Goal: Task Accomplishment & Management: Manage account settings

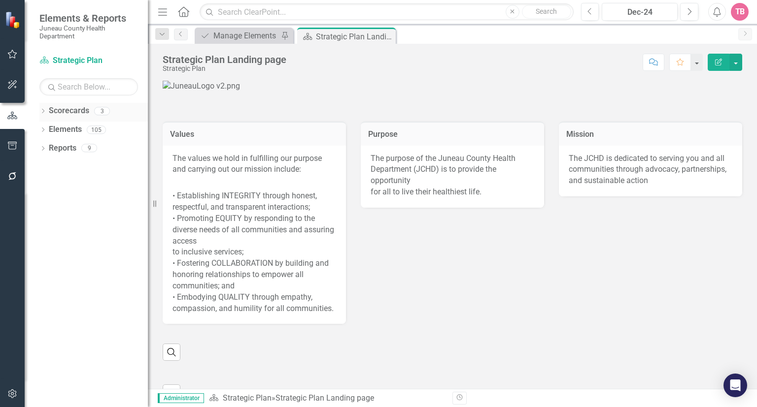
click at [72, 111] on link "Scorecards" at bounding box center [69, 110] width 40 height 11
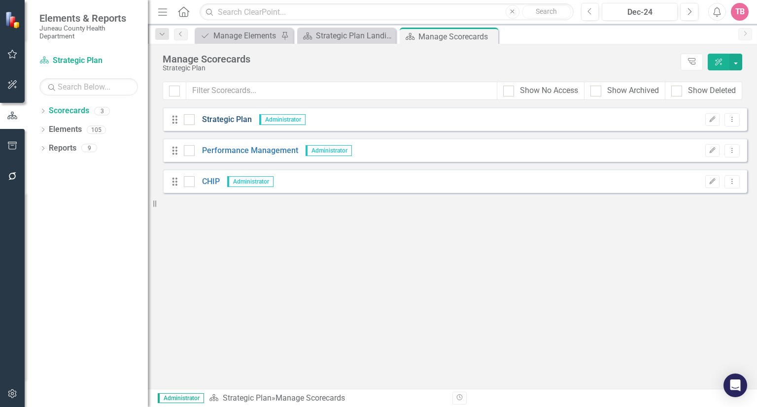
click at [235, 120] on link "Strategic Plan" at bounding box center [223, 119] width 57 height 11
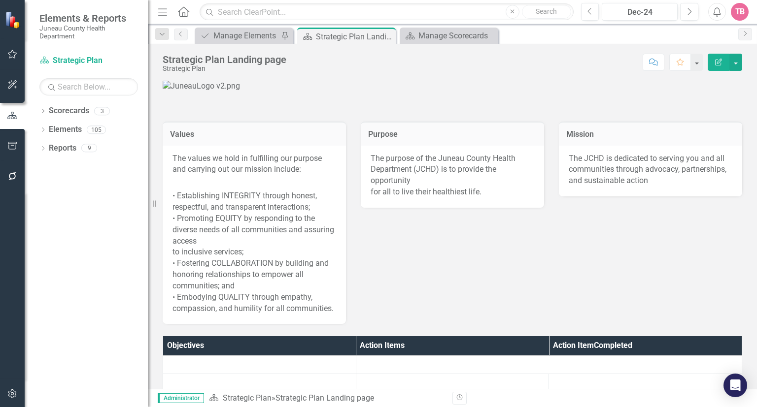
scroll to position [291, 0]
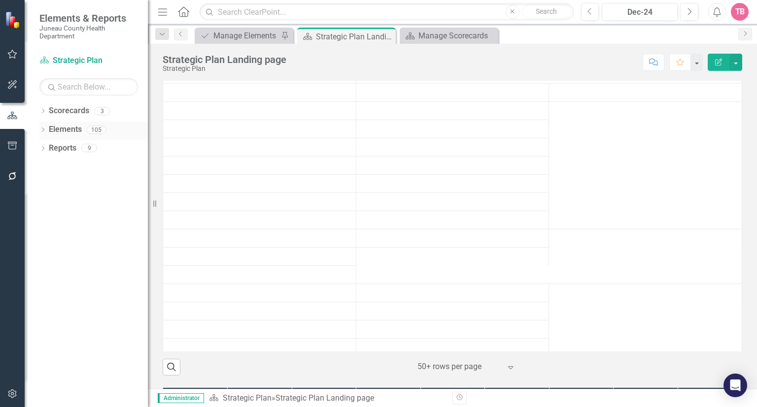
click at [60, 131] on link "Elements" at bounding box center [65, 129] width 33 height 11
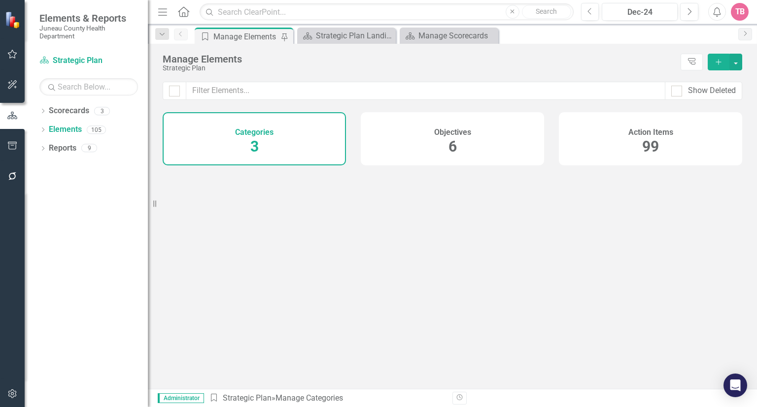
click at [452, 255] on div "Show Deleted Categories 3 Objectives 6 Action Items 99" at bounding box center [452, 235] width 609 height 307
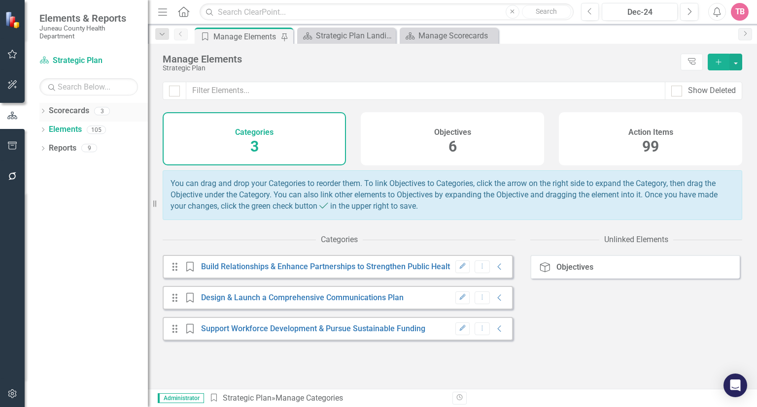
click at [66, 111] on link "Scorecards" at bounding box center [69, 110] width 40 height 11
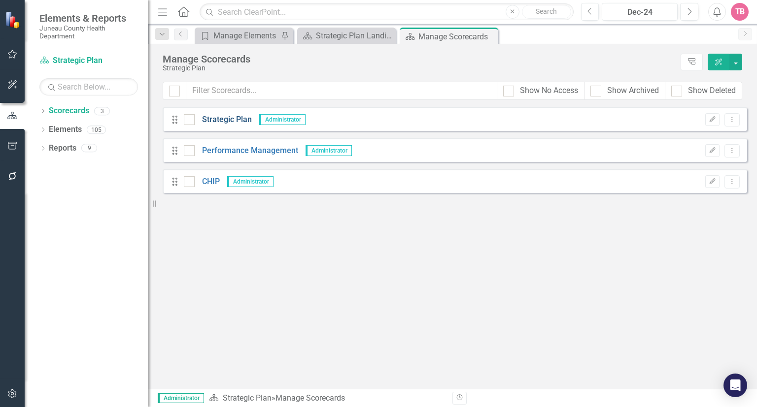
click at [232, 121] on link "Strategic Plan" at bounding box center [223, 119] width 57 height 11
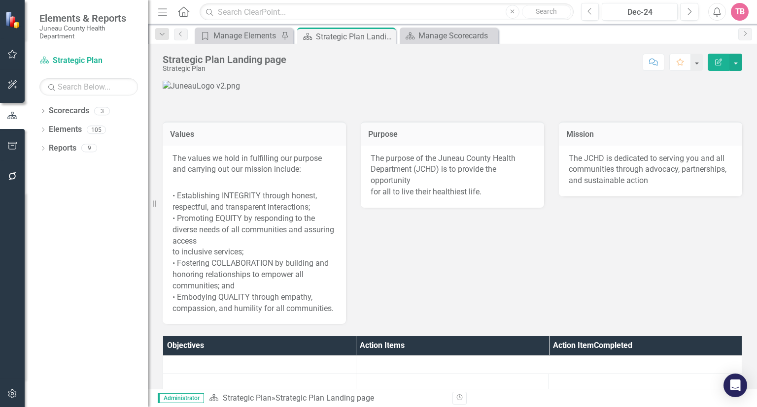
scroll to position [291, 0]
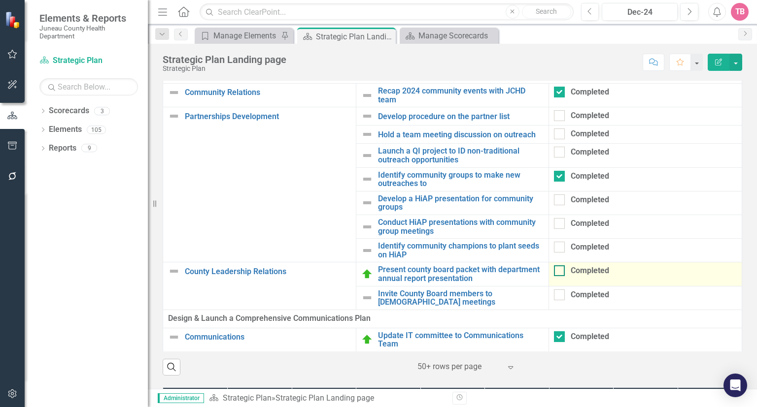
click at [559, 276] on div at bounding box center [559, 271] width 11 height 11
click at [559, 272] on input "Completed" at bounding box center [557, 269] width 6 height 6
checkbox input "true"
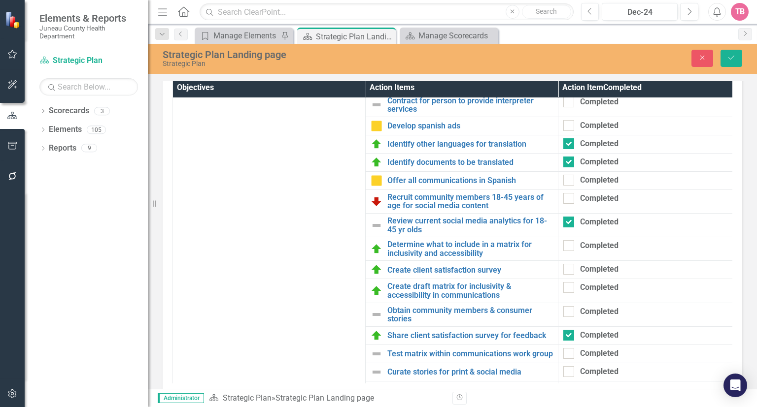
scroll to position [454, 0]
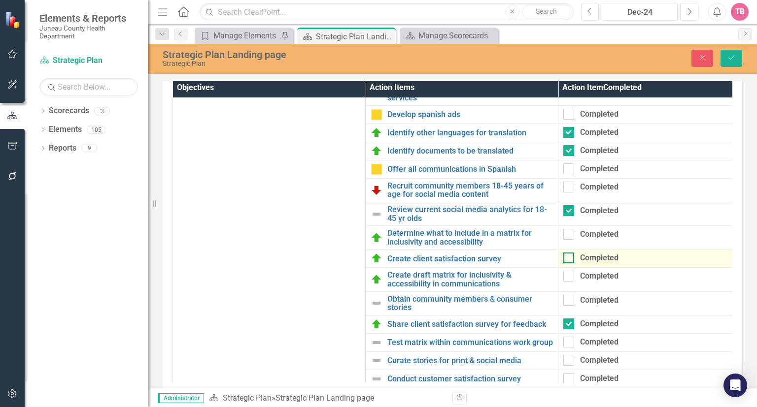
click at [568, 259] on input "Completed" at bounding box center [566, 256] width 6 height 6
checkbox input "true"
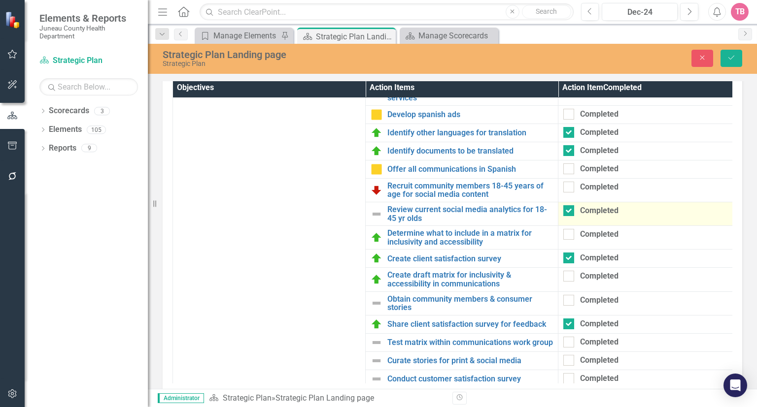
drag, startPoint x: 724, startPoint y: 244, endPoint x: 724, endPoint y: 259, distance: 15.3
click at [724, 226] on td "Completed" at bounding box center [654, 214] width 193 height 24
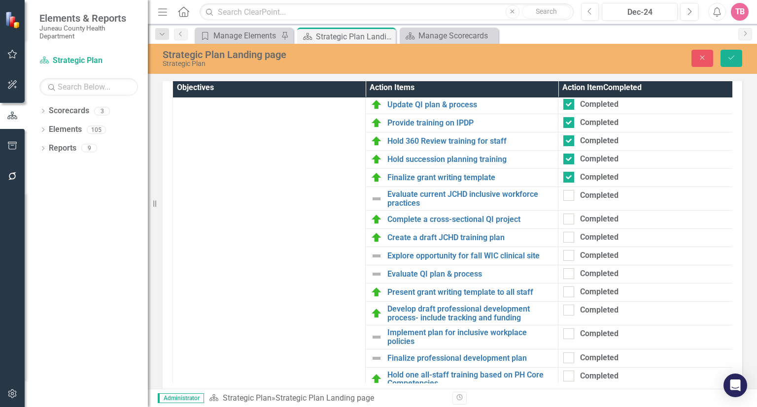
scroll to position [1225, 0]
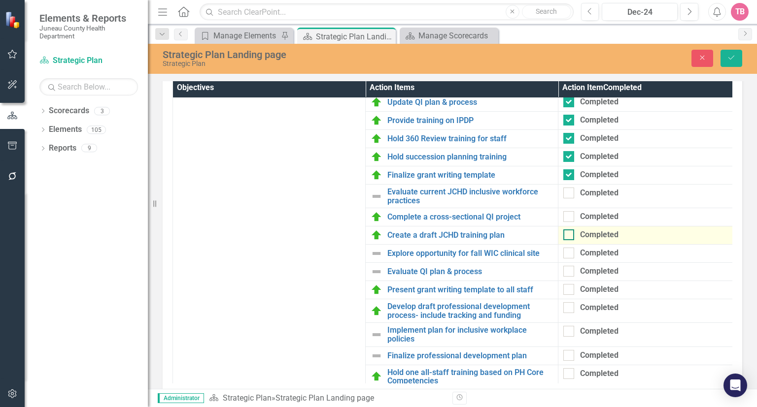
click at [566, 236] on input "Completed" at bounding box center [566, 233] width 6 height 6
checkbox input "true"
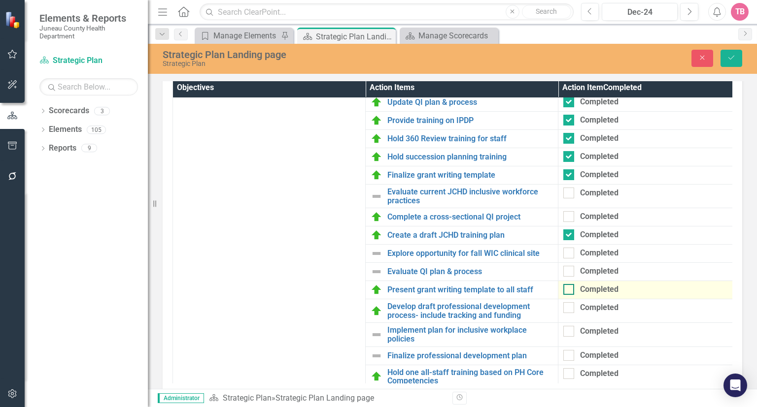
click at [572, 295] on div at bounding box center [568, 289] width 11 height 11
click at [570, 291] on input "Completed" at bounding box center [566, 287] width 6 height 6
checkbox input "true"
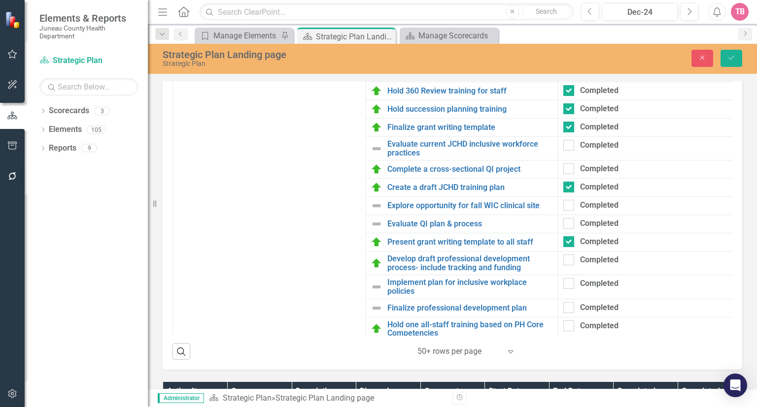
scroll to position [353, 0]
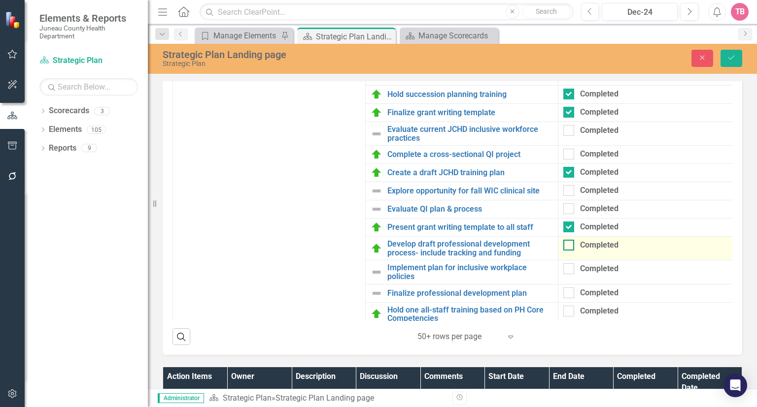
click at [570, 251] on div at bounding box center [568, 245] width 11 height 11
click at [570, 246] on input "Completed" at bounding box center [566, 243] width 6 height 6
checkbox input "true"
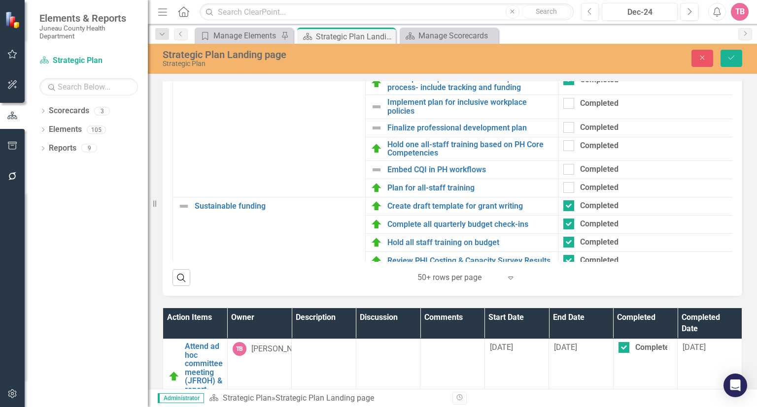
scroll to position [404, 0]
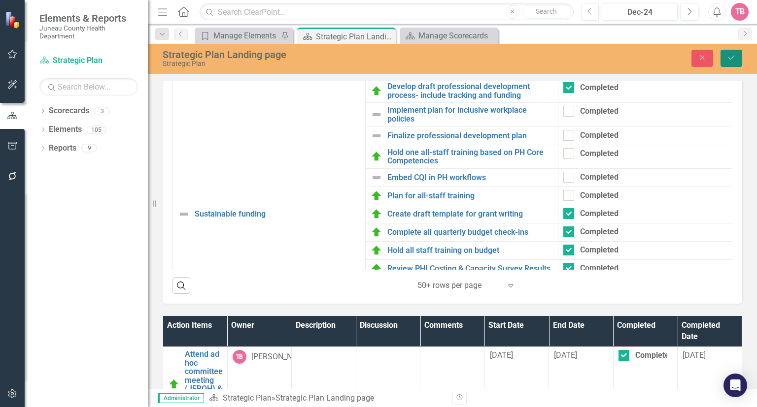
click at [730, 58] on icon "Save" at bounding box center [731, 57] width 9 height 7
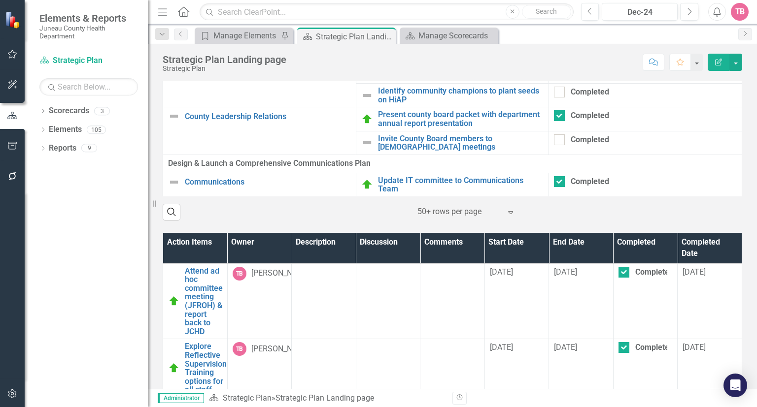
scroll to position [443, 0]
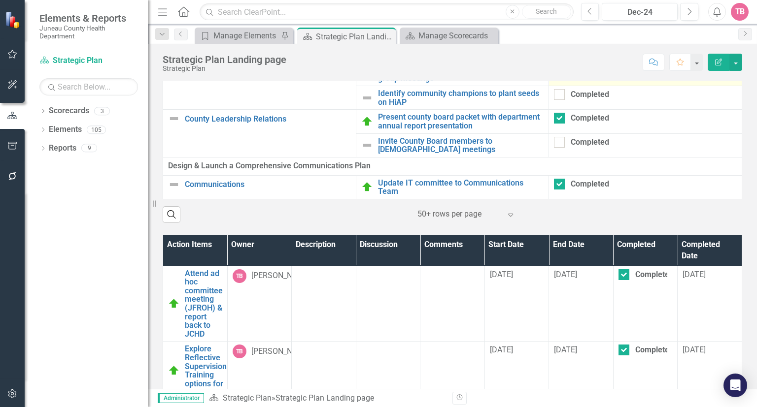
click at [677, 76] on div "Completed" at bounding box center [643, 71] width 178 height 11
click at [560, 72] on input "Completed" at bounding box center [557, 69] width 6 height 6
checkbox input "true"
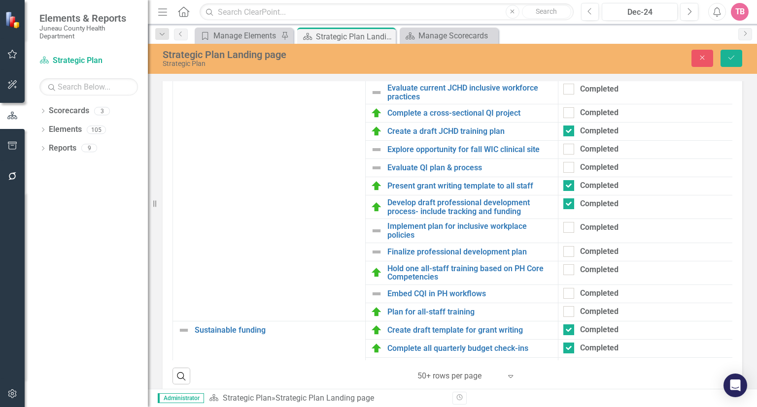
scroll to position [1331, 0]
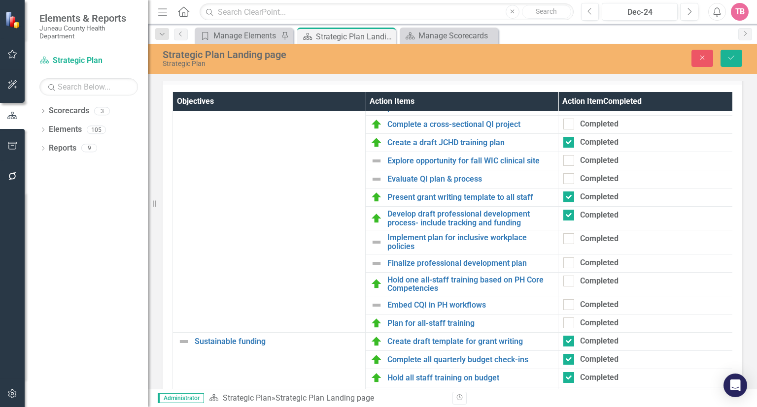
scroll to position [282, 0]
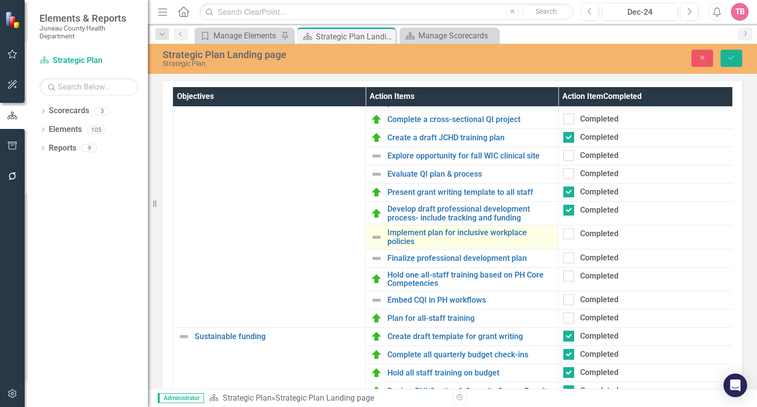
click at [378, 243] on img at bounding box center [376, 238] width 12 height 12
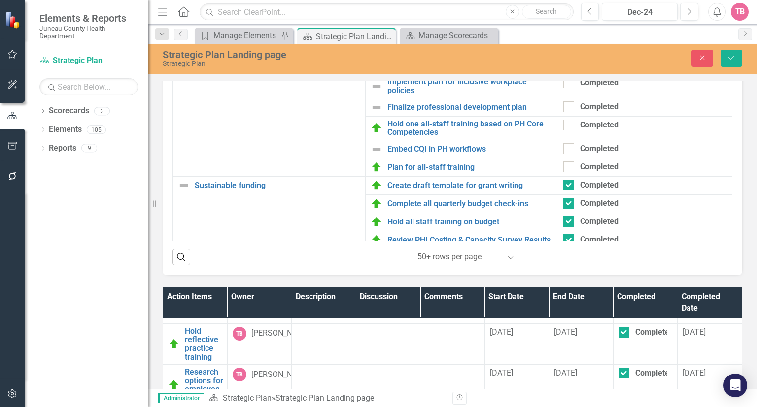
scroll to position [422, 0]
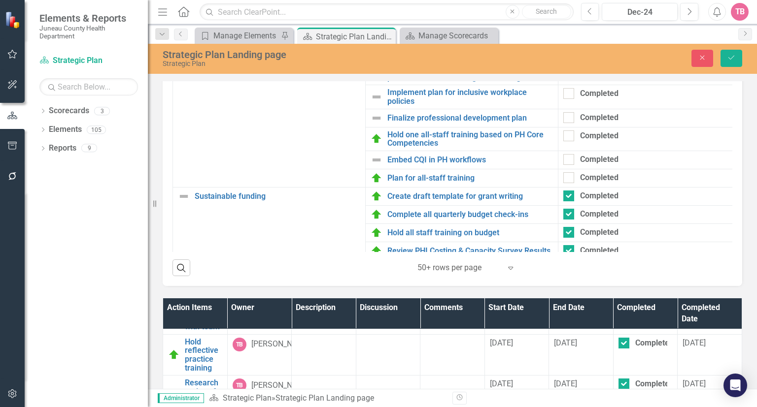
click at [508, 272] on icon "Expand" at bounding box center [510, 268] width 10 height 8
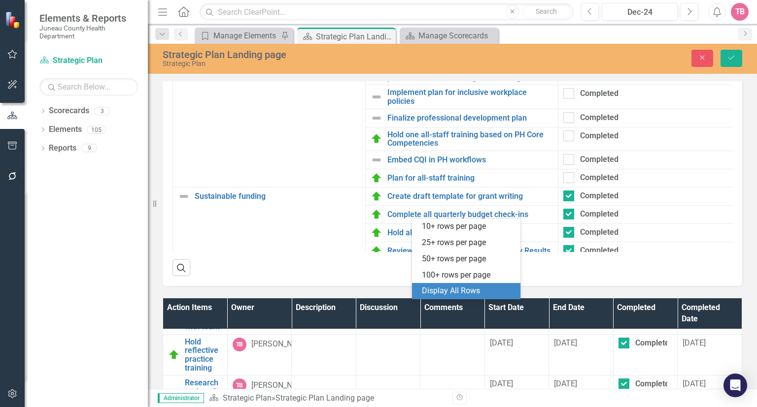
click at [475, 291] on div "Display All Rows" at bounding box center [468, 291] width 93 height 11
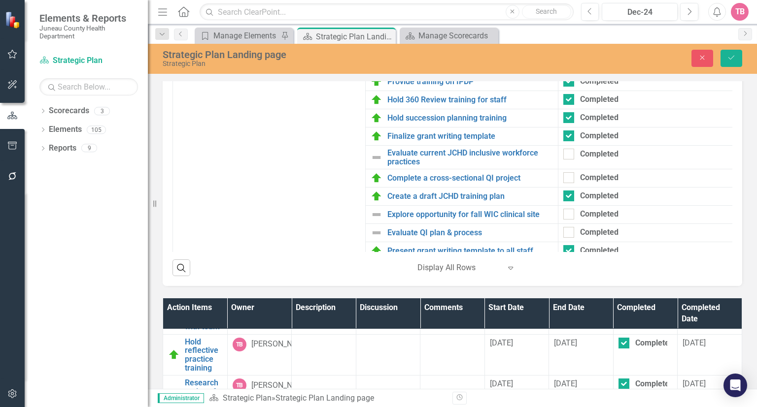
scroll to position [1134, 0]
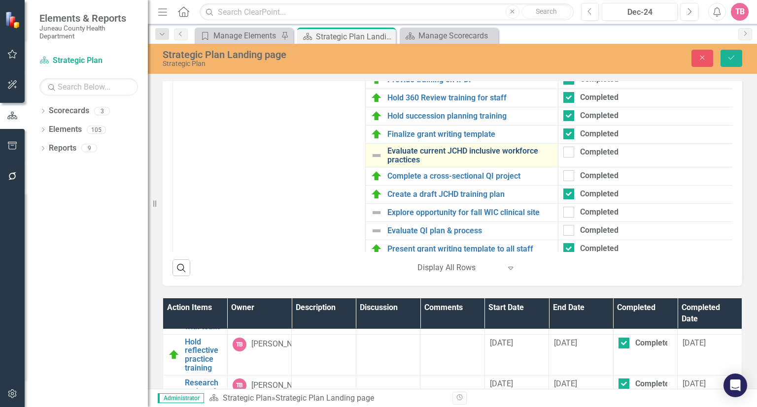
click at [518, 164] on link "Evaluate current JCHD inclusive workforce practices" at bounding box center [470, 155] width 166 height 17
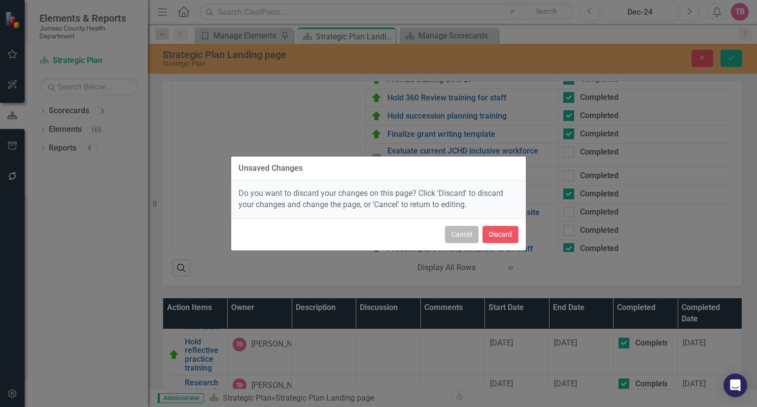
scroll to position [287, 0]
click at [464, 235] on button "Cancel" at bounding box center [462, 234] width 34 height 17
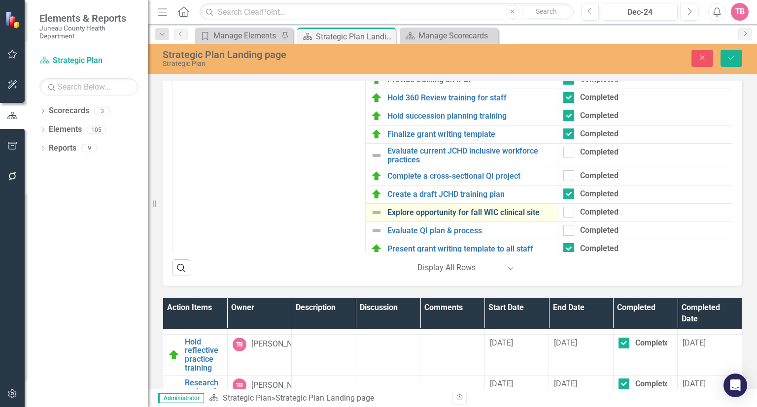
click at [504, 217] on link "Explore opportunity for fall WIC clinical site" at bounding box center [470, 212] width 166 height 9
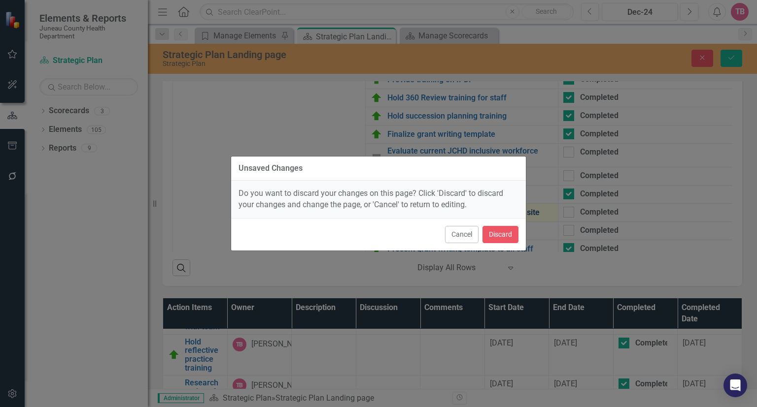
scroll to position [422, 0]
click at [464, 235] on button "Cancel" at bounding box center [462, 234] width 34 height 17
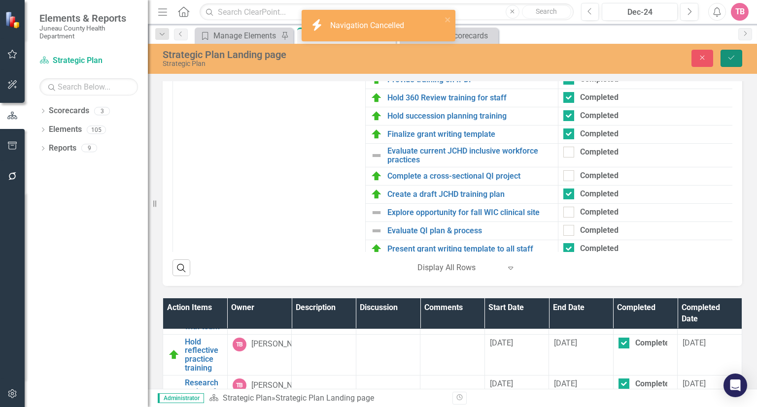
scroll to position [287, 0]
click at [731, 61] on icon "Save" at bounding box center [731, 57] width 9 height 7
